Goal: Find specific page/section: Find specific page/section

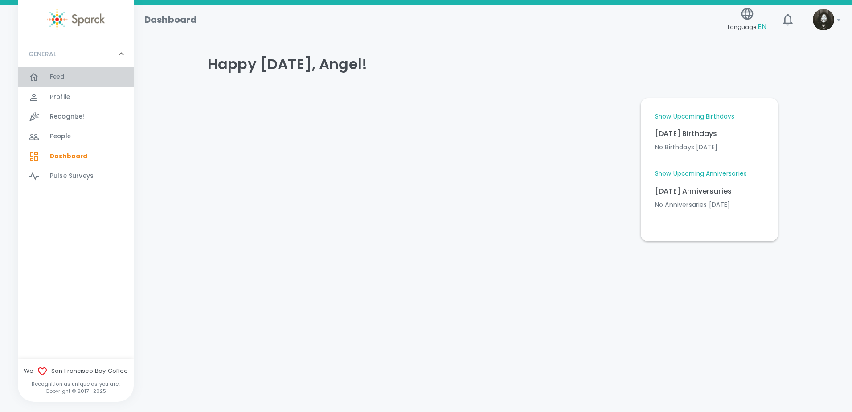
click at [86, 74] on div "Feed 0" at bounding box center [92, 77] width 84 height 12
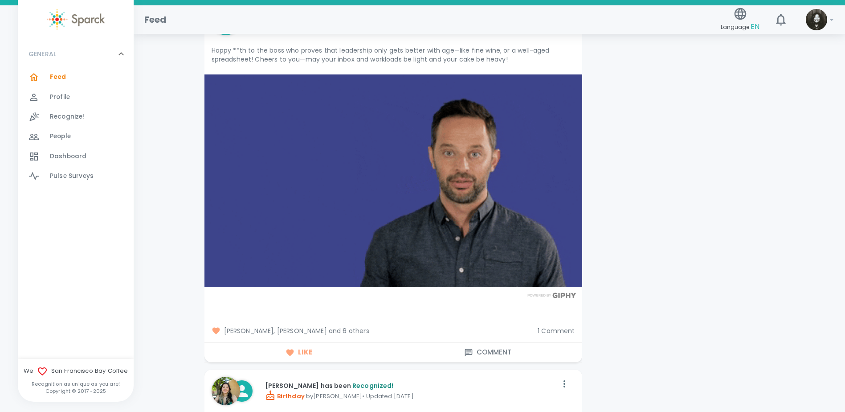
scroll to position [1648, 0]
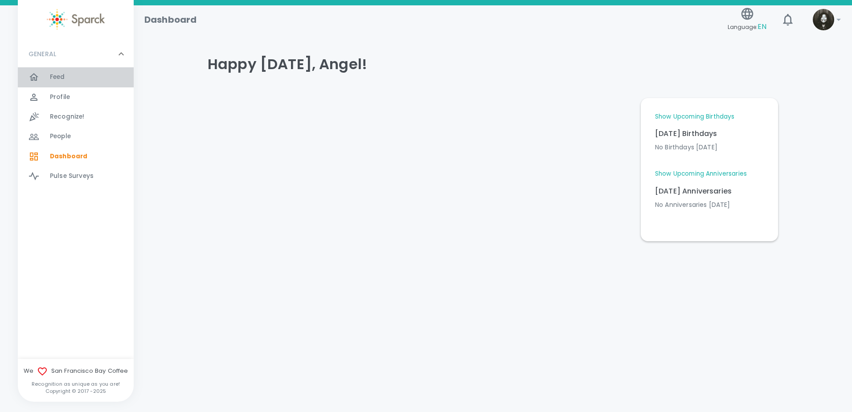
click at [80, 83] on div "Feed 0" at bounding box center [92, 77] width 84 height 12
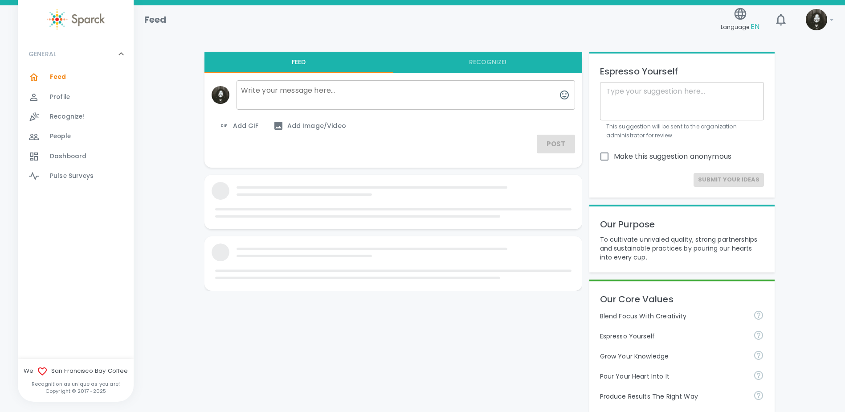
click at [83, 102] on div "Profile 0" at bounding box center [92, 97] width 84 height 12
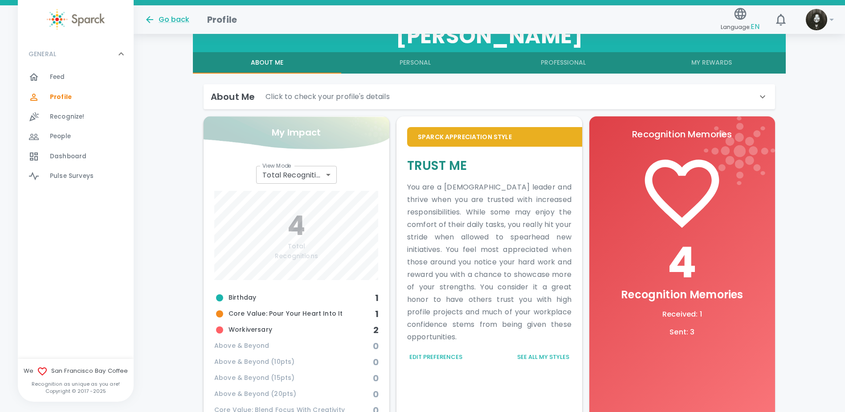
scroll to position [173, 0]
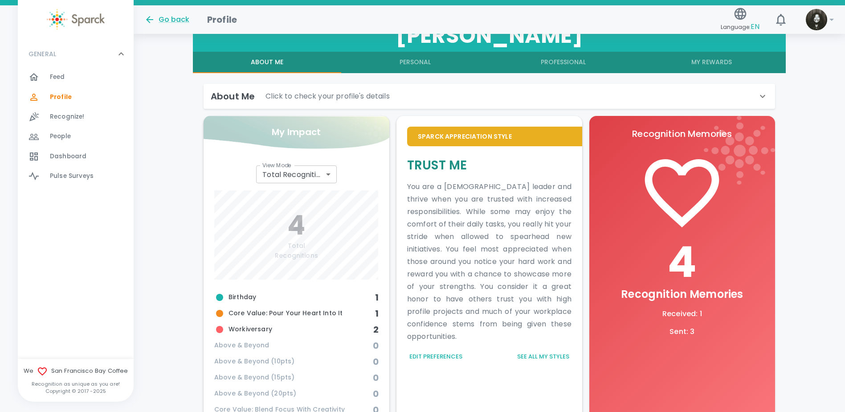
click at [323, 179] on body "Skip Navigation Go back Profile Language: EN 0 ! GENERAL 0 Feed 0 Profile 0 Rec…" at bounding box center [422, 198] width 845 height 743
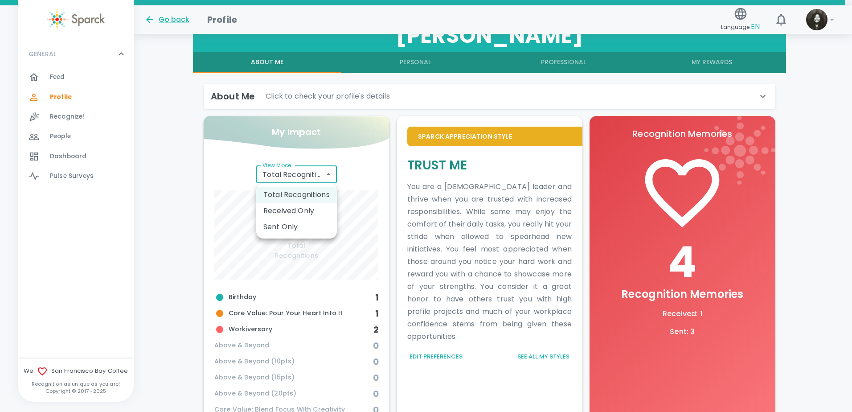
click at [317, 212] on li "Received Only" at bounding box center [296, 211] width 81 height 16
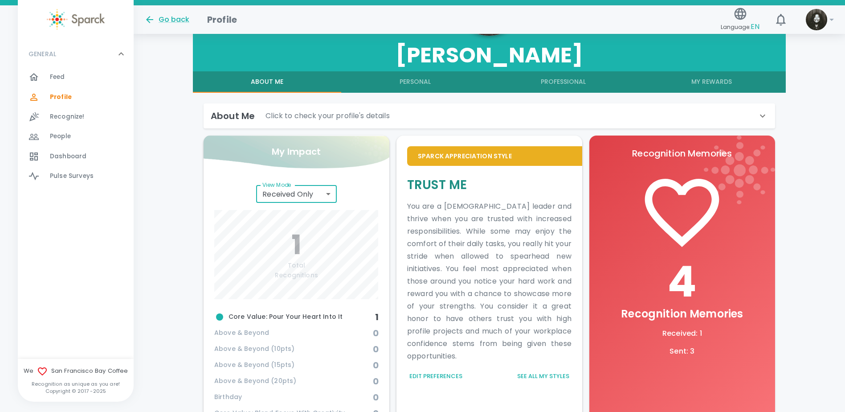
scroll to position [153, 0]
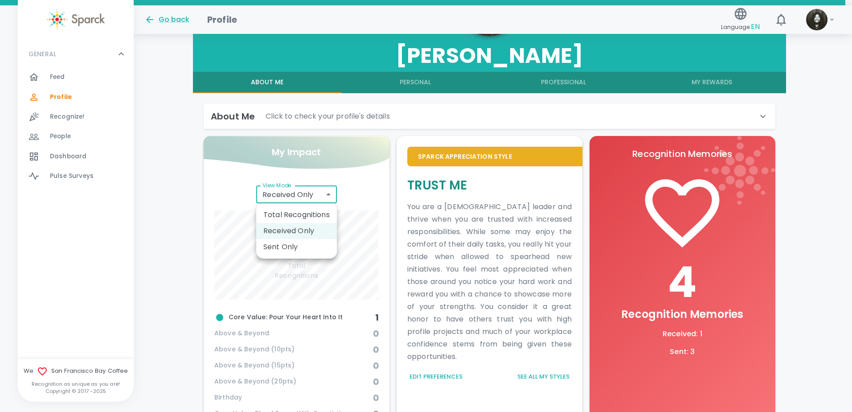
click at [306, 202] on body "Skip Navigation Go back Profile Language: EN 0 ! GENERAL 0 Feed 0 Profile 0 Rec…" at bounding box center [426, 218] width 852 height 743
click at [302, 243] on li "Sent Only" at bounding box center [296, 247] width 81 height 16
type input "total_sent"
click at [331, 199] on body "Skip Navigation Go back Profile Language: EN 0 ! GENERAL 0 Feed 0 Profile 0 Rec…" at bounding box center [426, 218] width 852 height 743
click at [755, 78] on div at bounding box center [426, 206] width 852 height 412
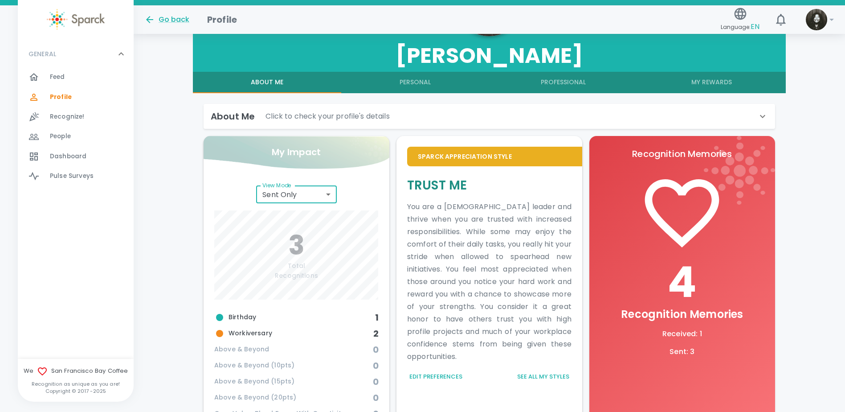
click at [712, 77] on button "My Rewards" at bounding box center [711, 82] width 148 height 21
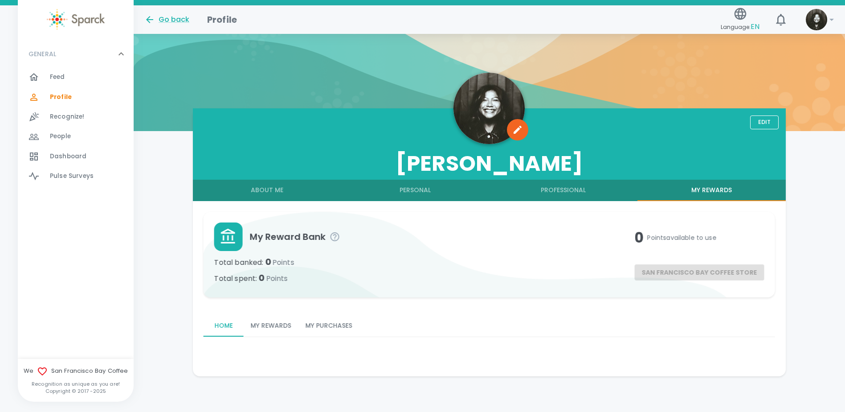
scroll to position [45, 0]
click at [551, 186] on button "Professional" at bounding box center [563, 190] width 148 height 21
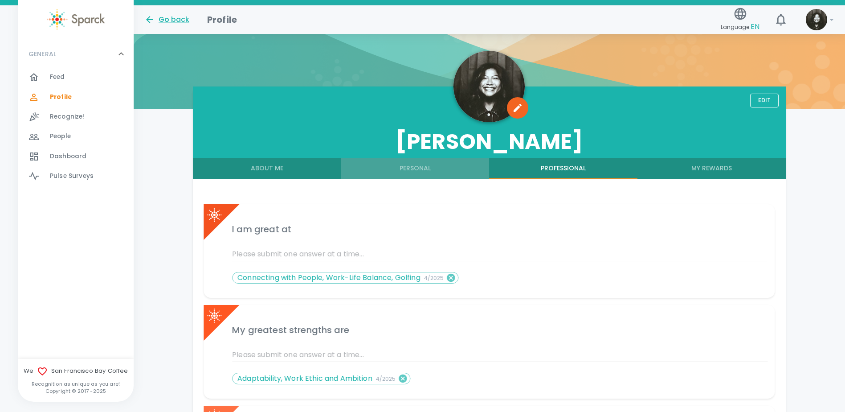
click at [441, 173] on button "Personal" at bounding box center [415, 168] width 148 height 21
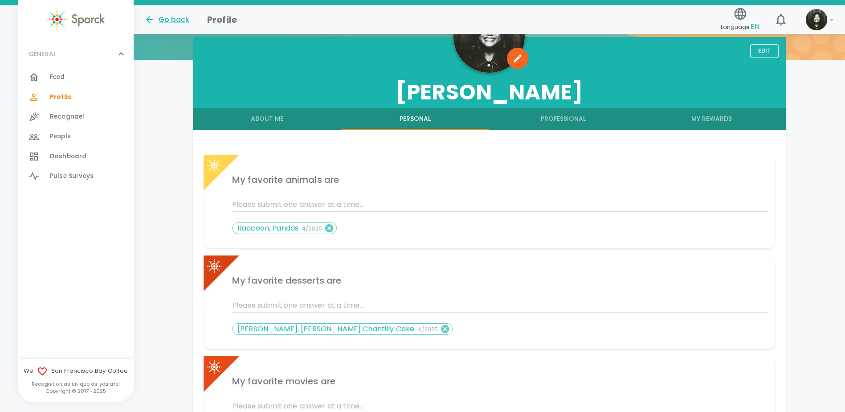
scroll to position [112, 0]
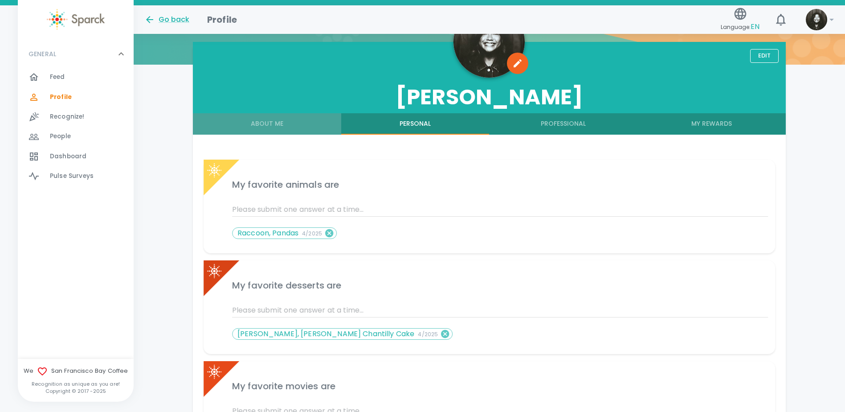
click at [291, 130] on button "About Me" at bounding box center [267, 123] width 148 height 21
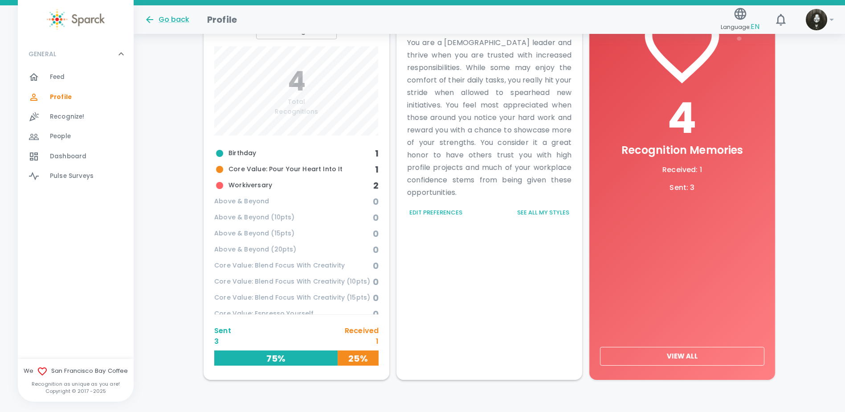
scroll to position [331, 0]
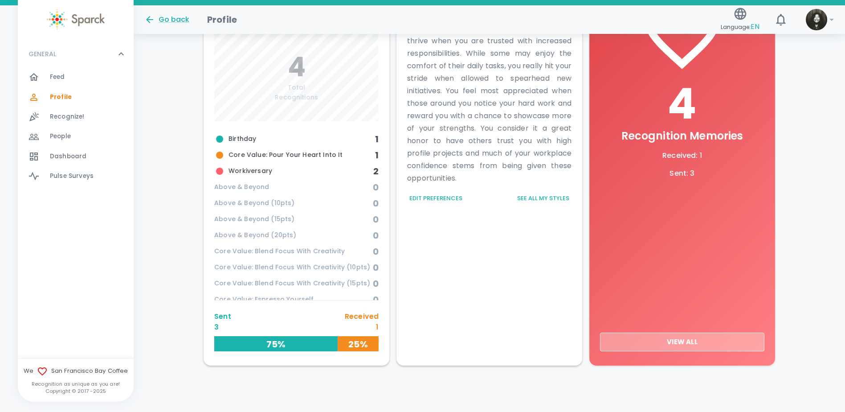
click at [670, 342] on button "View All" at bounding box center [682, 341] width 164 height 19
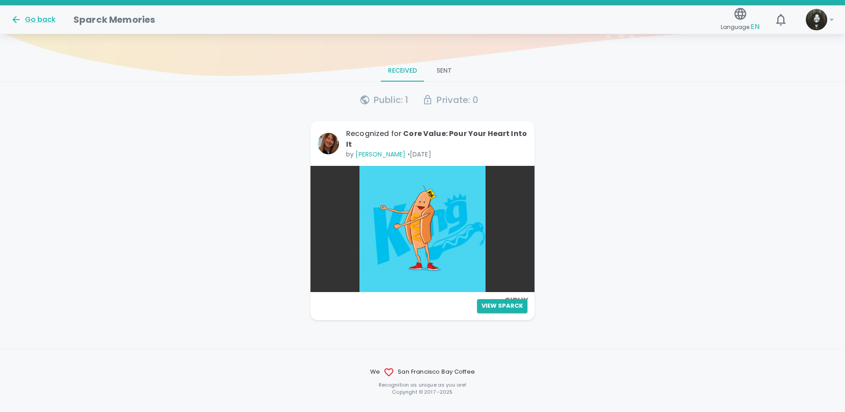
scroll to position [89, 0]
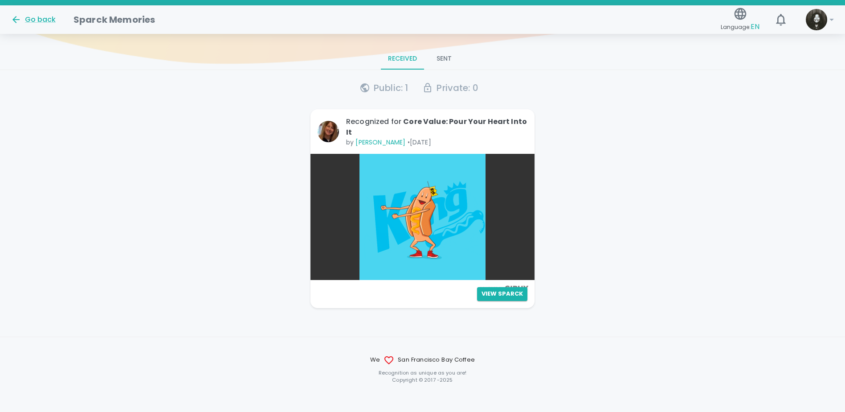
click at [448, 63] on button "Sent" at bounding box center [444, 58] width 40 height 21
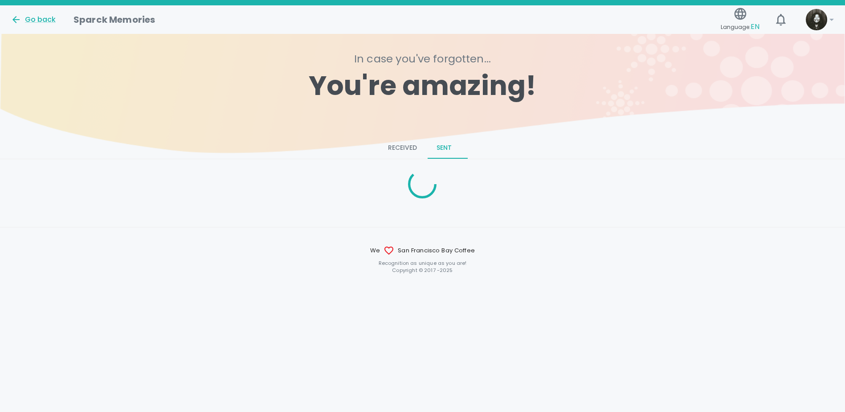
scroll to position [0, 0]
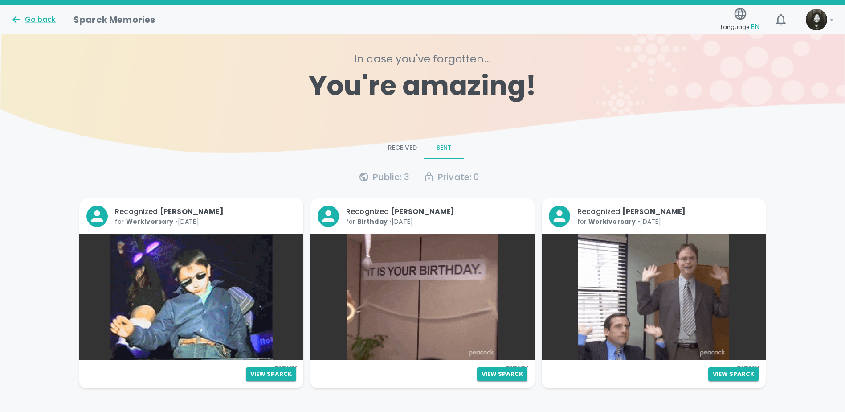
click at [412, 156] on button "Received" at bounding box center [402, 147] width 43 height 21
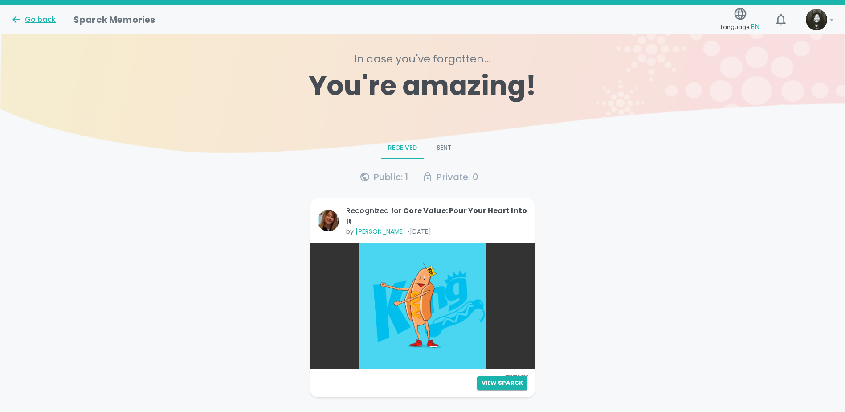
click at [24, 17] on div "Go back" at bounding box center [33, 19] width 45 height 11
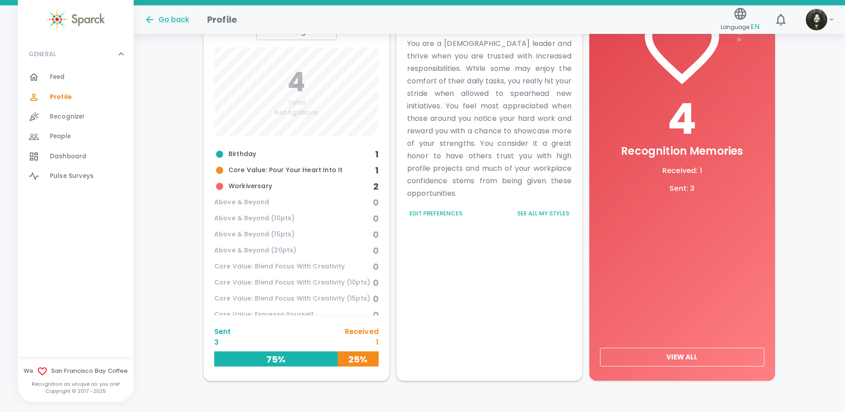
scroll to position [287, 0]
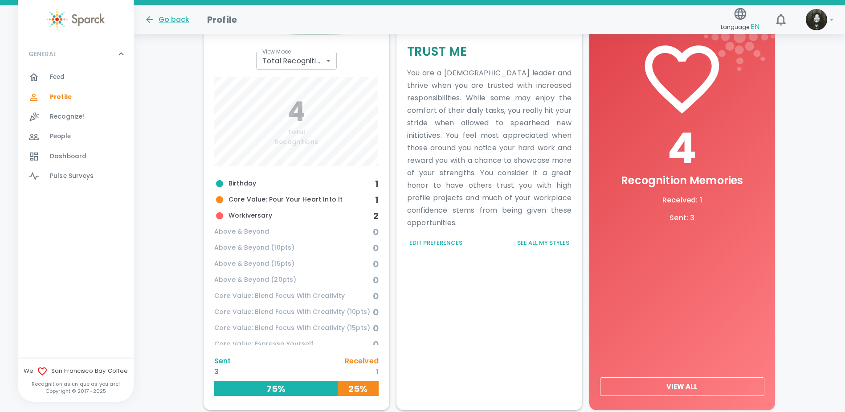
click at [696, 388] on button "View All" at bounding box center [682, 386] width 164 height 19
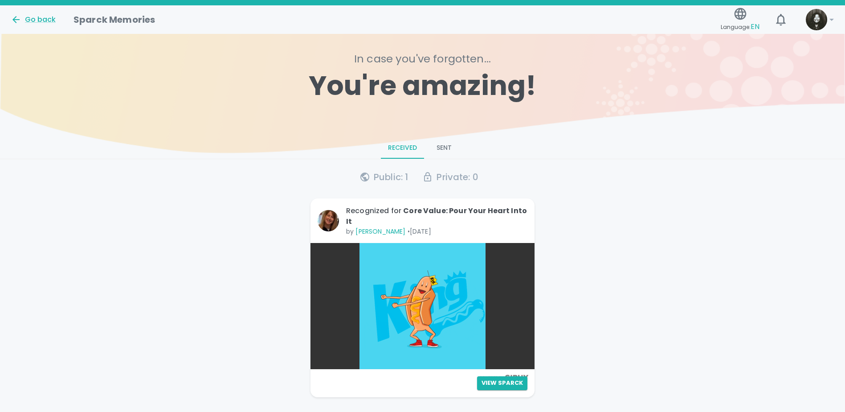
click at [41, 27] on div "Go back Sparck Memories Language: EN !" at bounding box center [419, 16] width 831 height 39
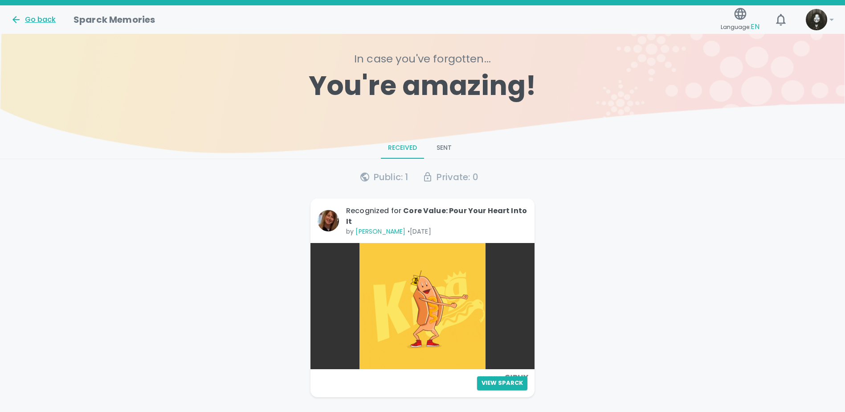
click at [46, 19] on div "Go back" at bounding box center [33, 19] width 45 height 11
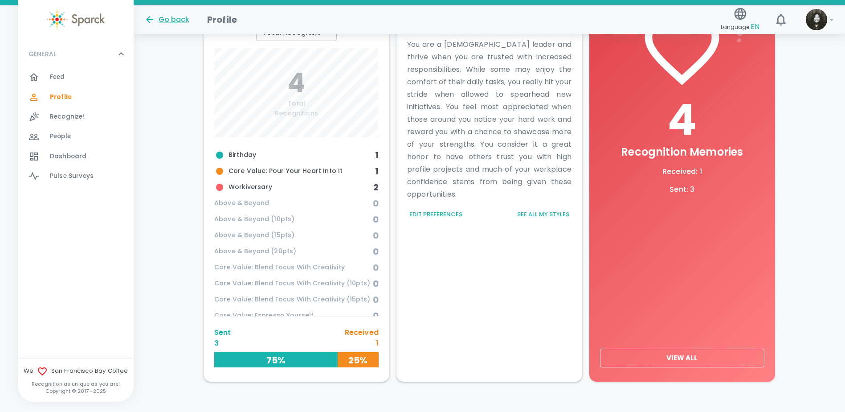
scroll to position [331, 0]
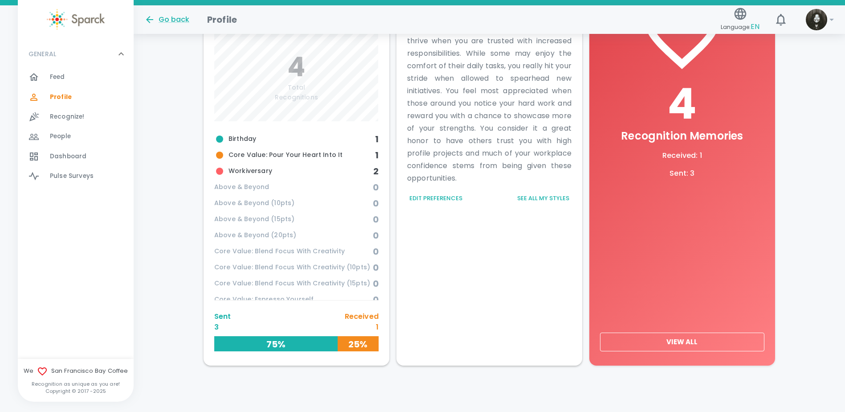
click at [695, 347] on button "View All" at bounding box center [682, 341] width 164 height 19
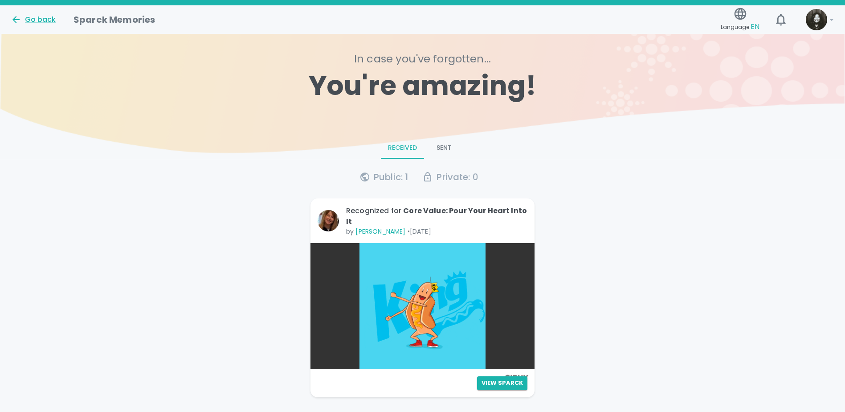
click at [453, 155] on button "Sent" at bounding box center [444, 147] width 40 height 21
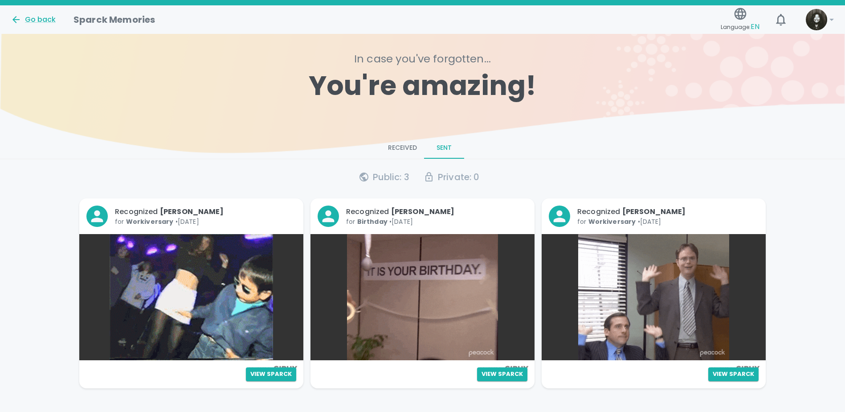
click at [409, 151] on button "Received" at bounding box center [402, 147] width 43 height 21
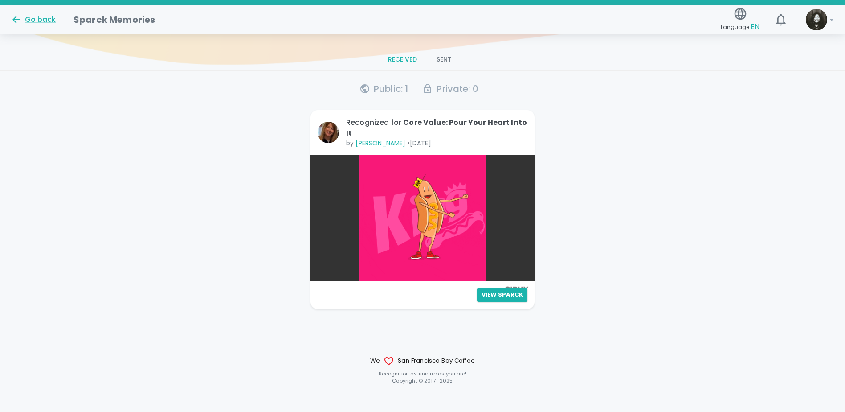
scroll to position [89, 0]
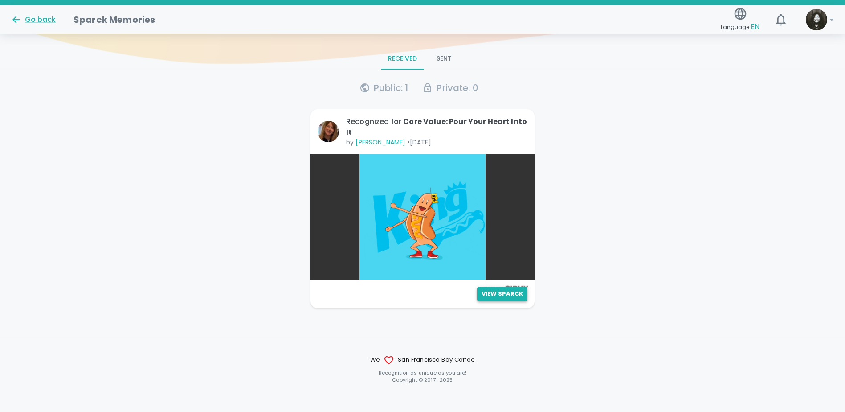
click at [495, 292] on button "View Sparck" at bounding box center [502, 294] width 50 height 14
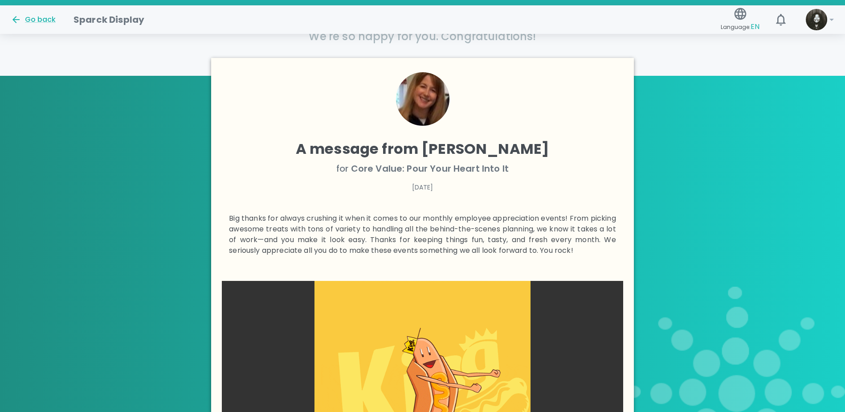
scroll to position [147, 0]
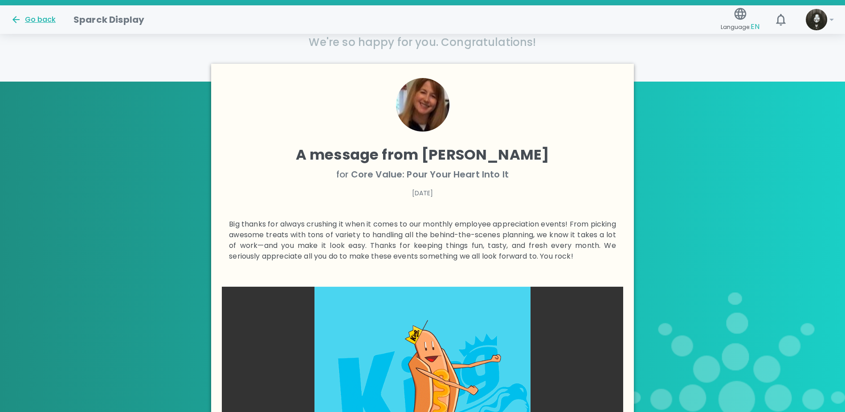
click at [46, 19] on div "Go back" at bounding box center [33, 19] width 45 height 11
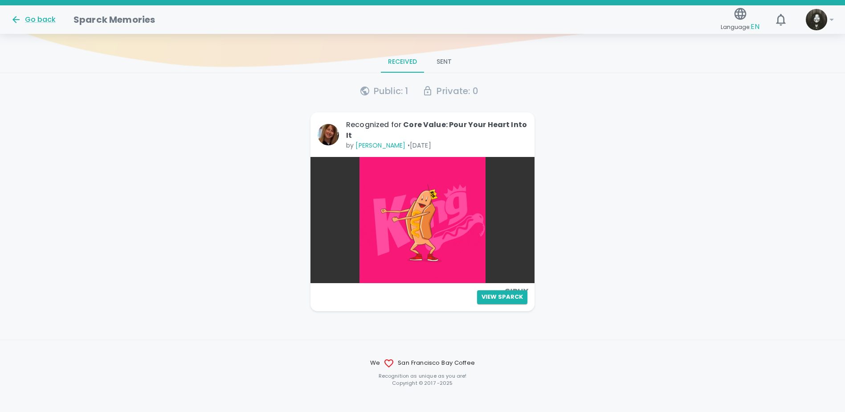
scroll to position [96, 0]
